Goal: Information Seeking & Learning: Find specific fact

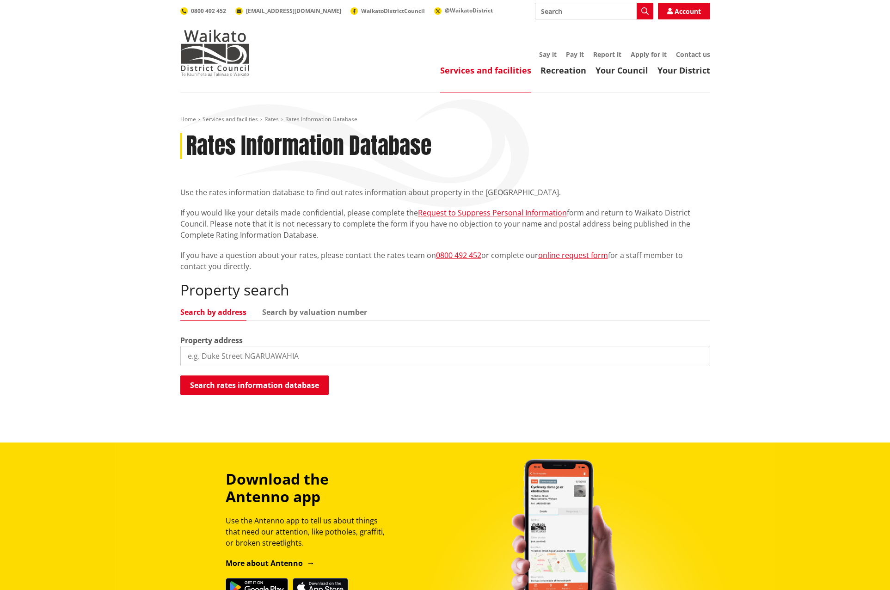
click at [210, 358] on input "search" at bounding box center [445, 356] width 530 height 20
type input "5 Katakata Street"
click at [253, 386] on button "Search rates information database" at bounding box center [254, 384] width 148 height 19
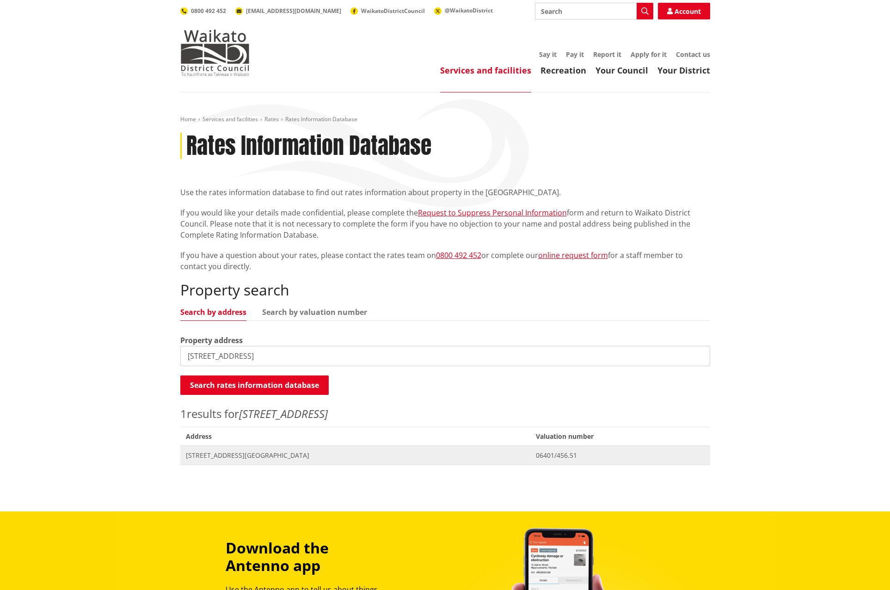
click at [226, 454] on span "[STREET_ADDRESS][GEOGRAPHIC_DATA]" at bounding box center [355, 455] width 339 height 9
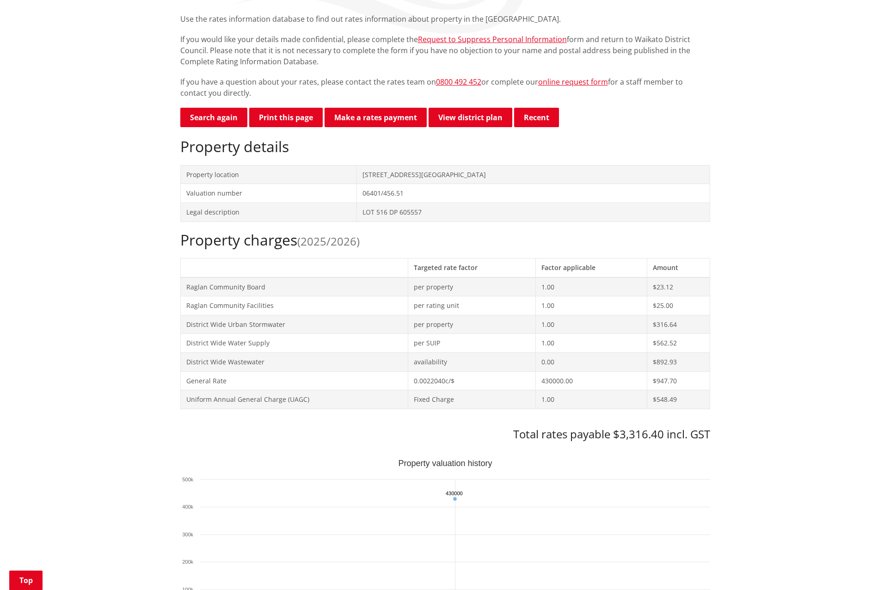
scroll to position [185, 0]
